Goal: Navigation & Orientation: Go to known website

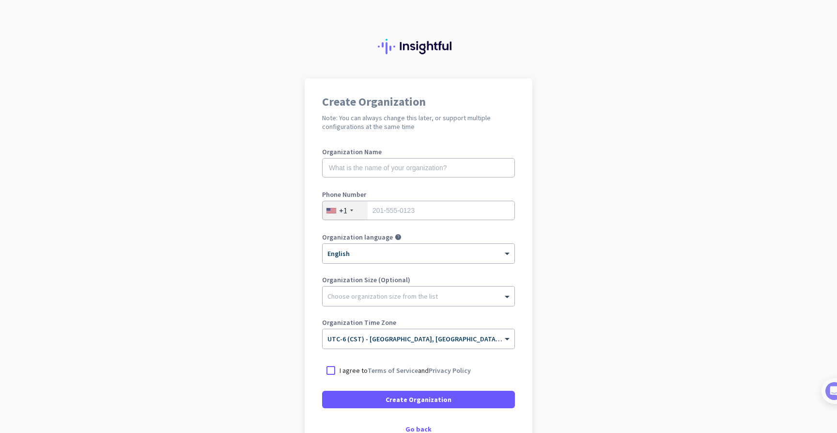
scroll to position [65, 0]
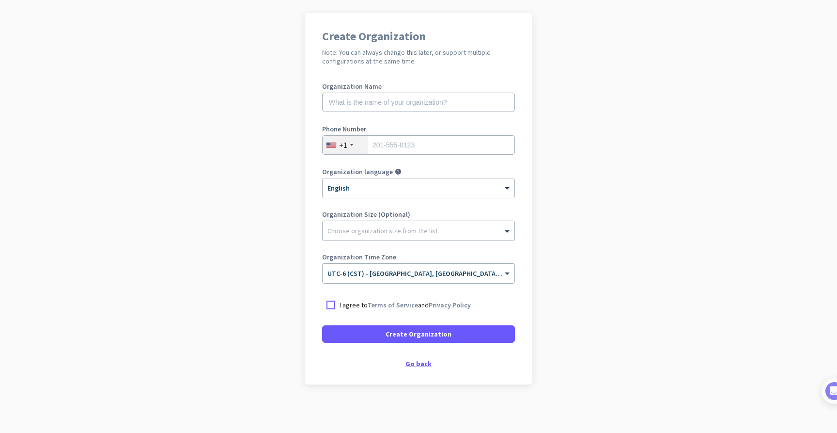
click at [416, 364] on div "Go back" at bounding box center [418, 363] width 193 height 7
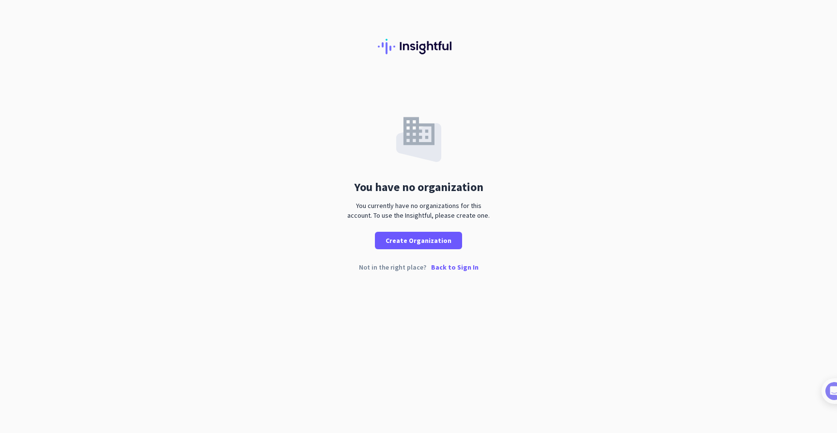
click at [452, 270] on p "Back to Sign In" at bounding box center [454, 267] width 47 height 7
